Goal: Find specific page/section: Find specific page/section

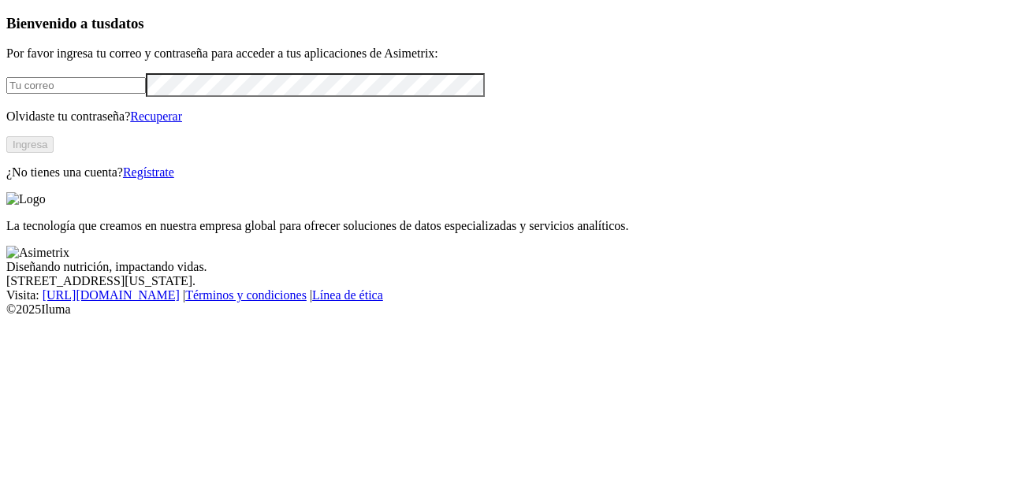
type input "[PERSON_NAME][EMAIL_ADDRESS][PERSON_NAME][DOMAIN_NAME]"
click at [54, 153] on button "Ingresa" at bounding box center [29, 144] width 47 height 17
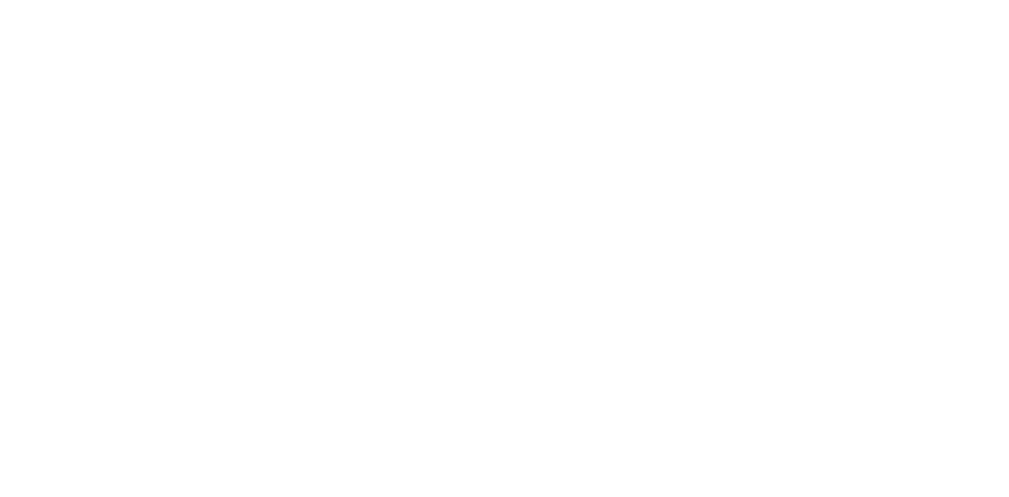
scroll to position [873, 0]
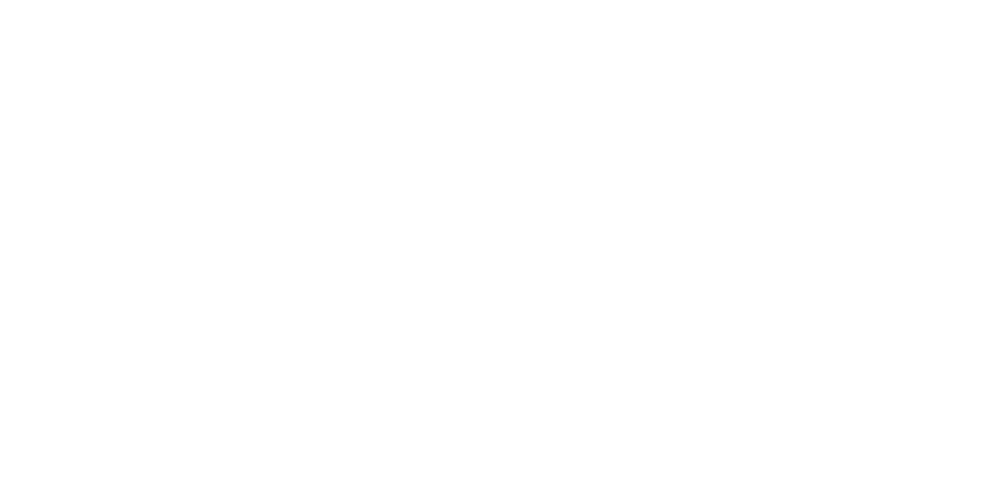
scroll to position [441, 0]
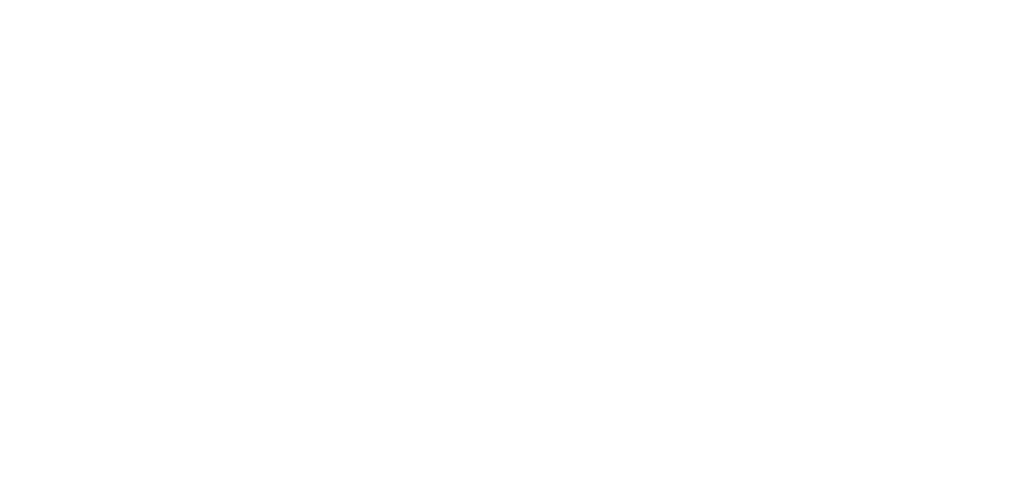
scroll to position [334, 0]
